Goal: Task Accomplishment & Management: Use online tool/utility

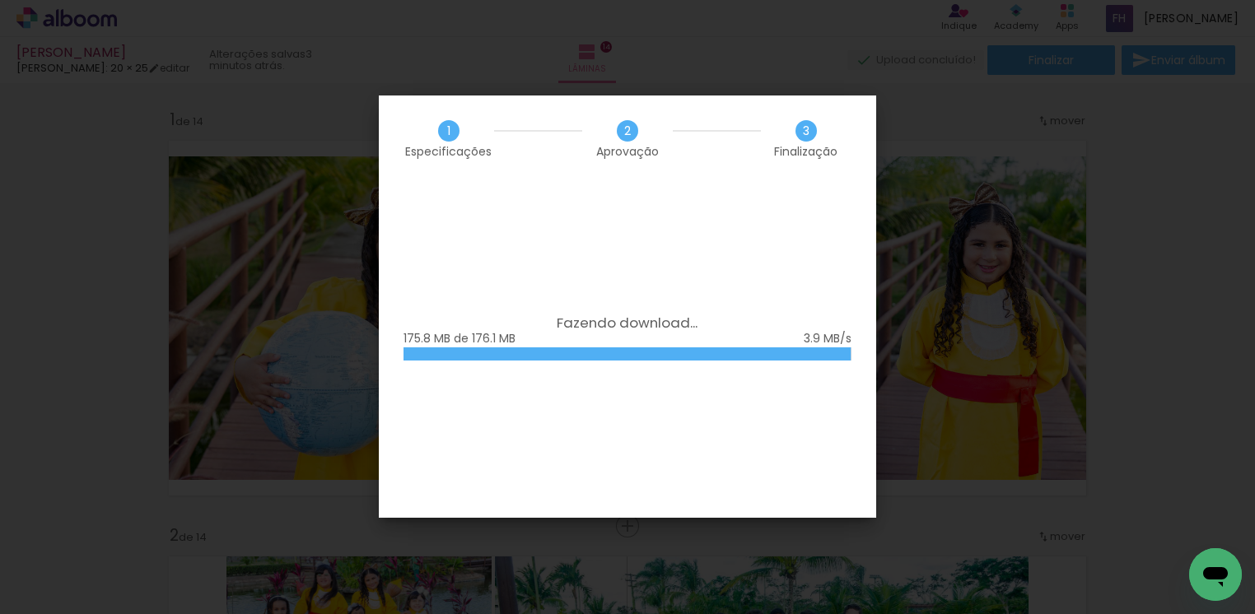
scroll to position [4321, 0]
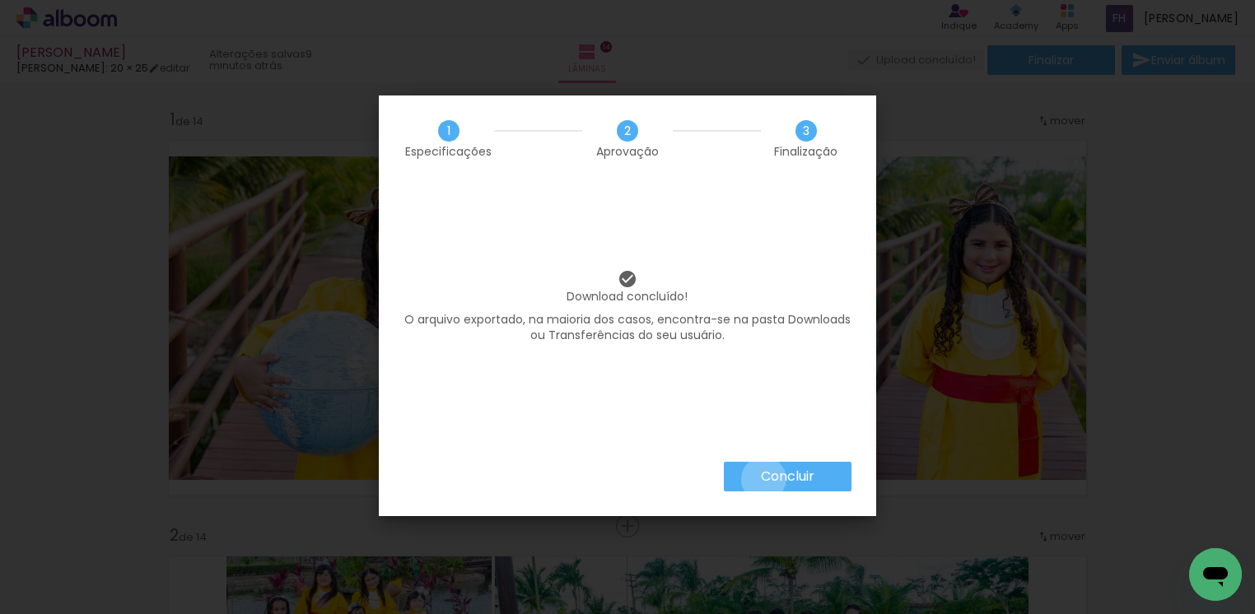
click at [0, 0] on slot "Concluir" at bounding box center [0, 0] width 0 height 0
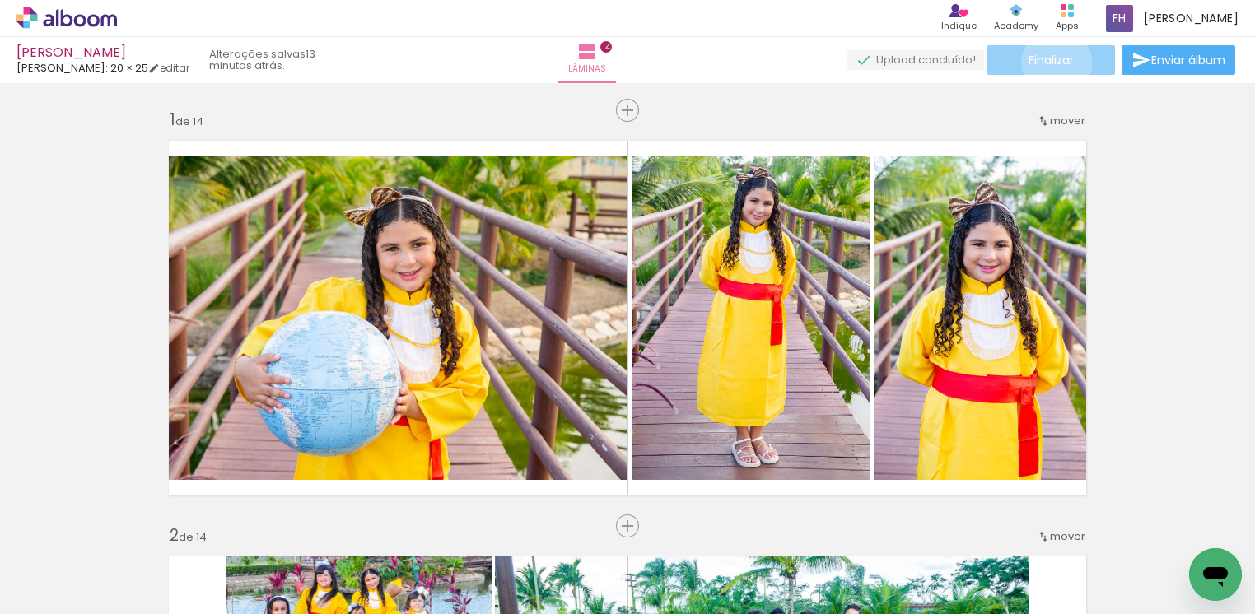
click at [1050, 63] on span "Finalizar" at bounding box center [1050, 60] width 45 height 12
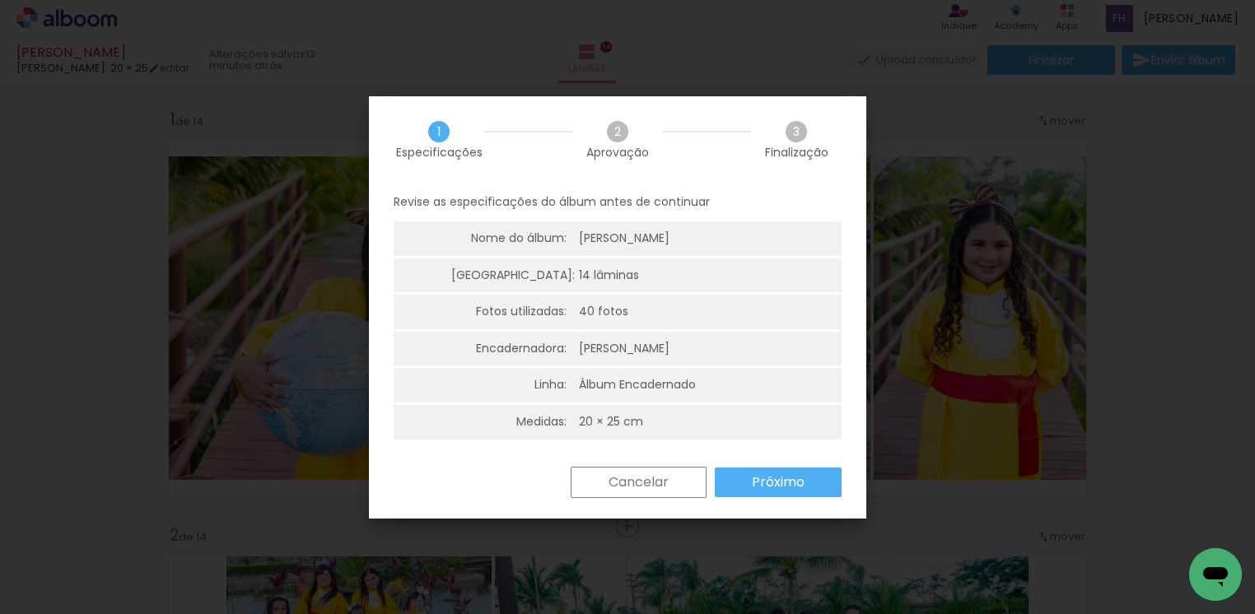
click at [0, 0] on slot "Próximo" at bounding box center [0, 0] width 0 height 0
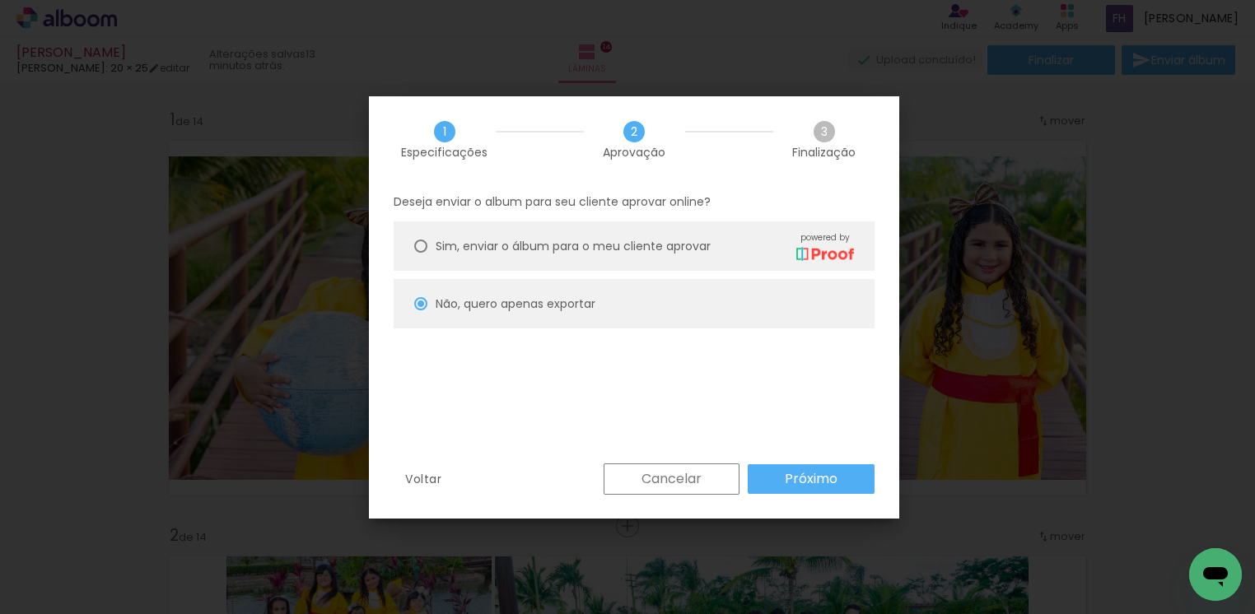
click at [417, 248] on div at bounding box center [420, 246] width 13 height 13
type paper-radio-button "on"
click at [0, 0] on slot "Próximo" at bounding box center [0, 0] width 0 height 0
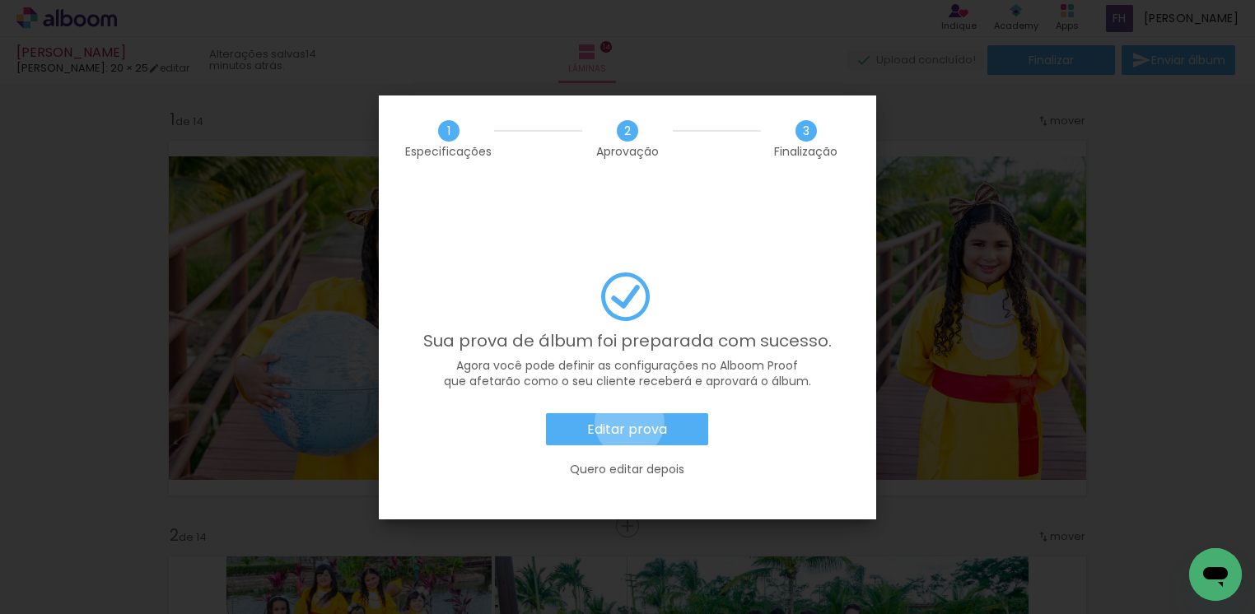
click at [0, 0] on slot "Editar prova" at bounding box center [0, 0] width 0 height 0
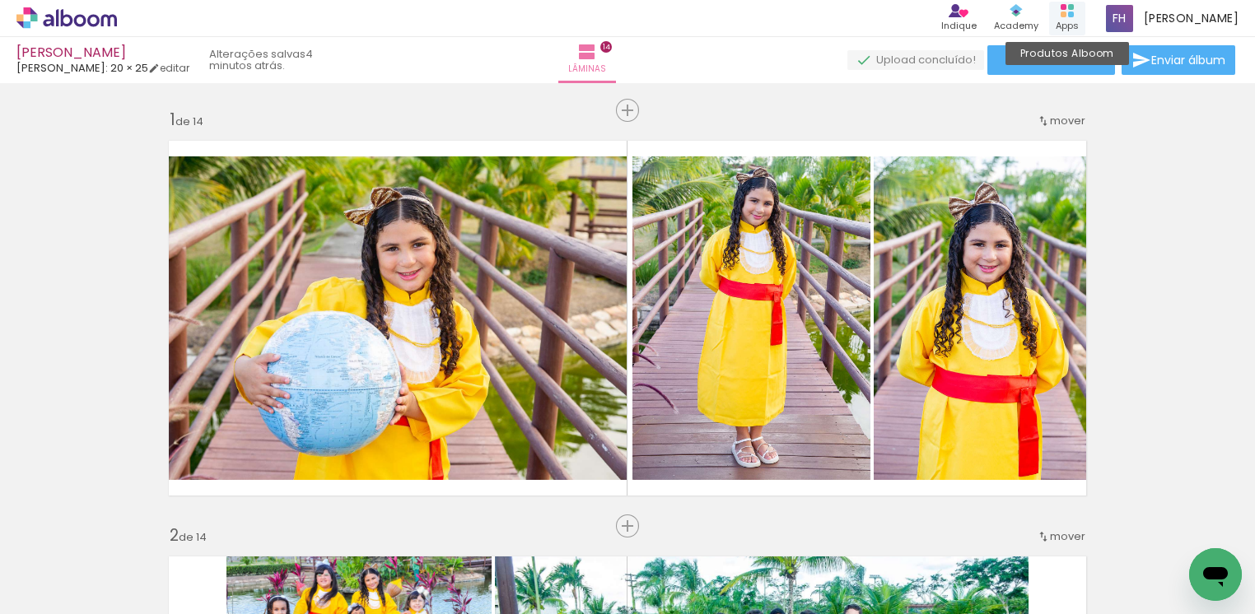
click at [1060, 11] on div "Produtos Alboom Apps" at bounding box center [1067, 19] width 36 height 34
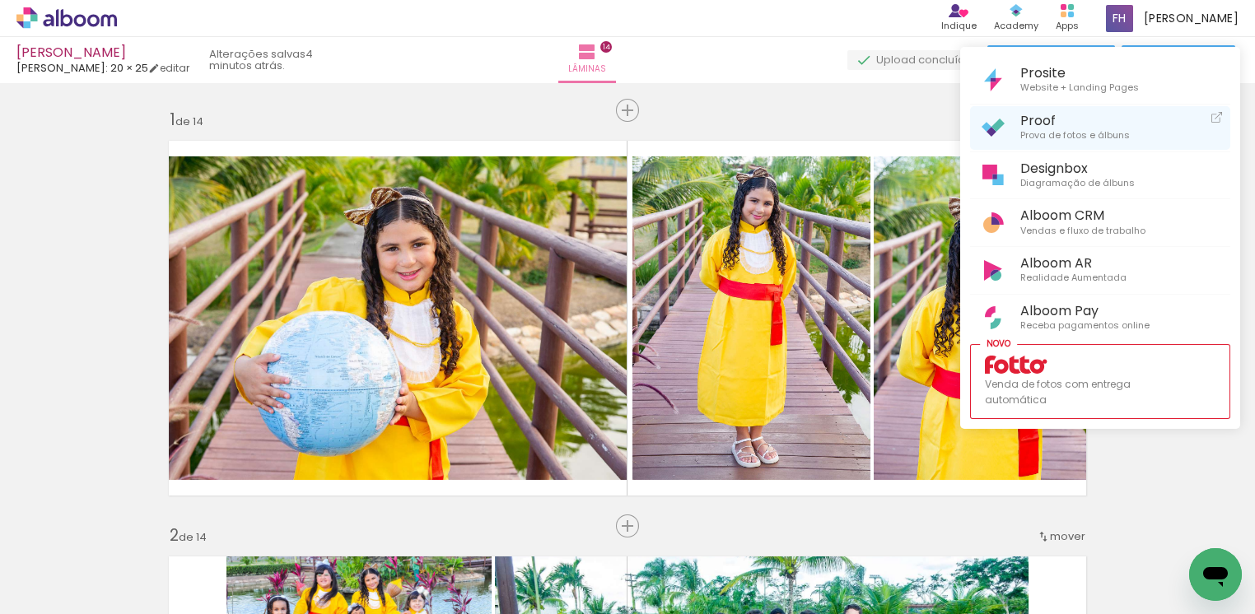
click at [1024, 118] on span "Proof" at bounding box center [1074, 121] width 109 height 16
